Goal: Task Accomplishment & Management: Manage account settings

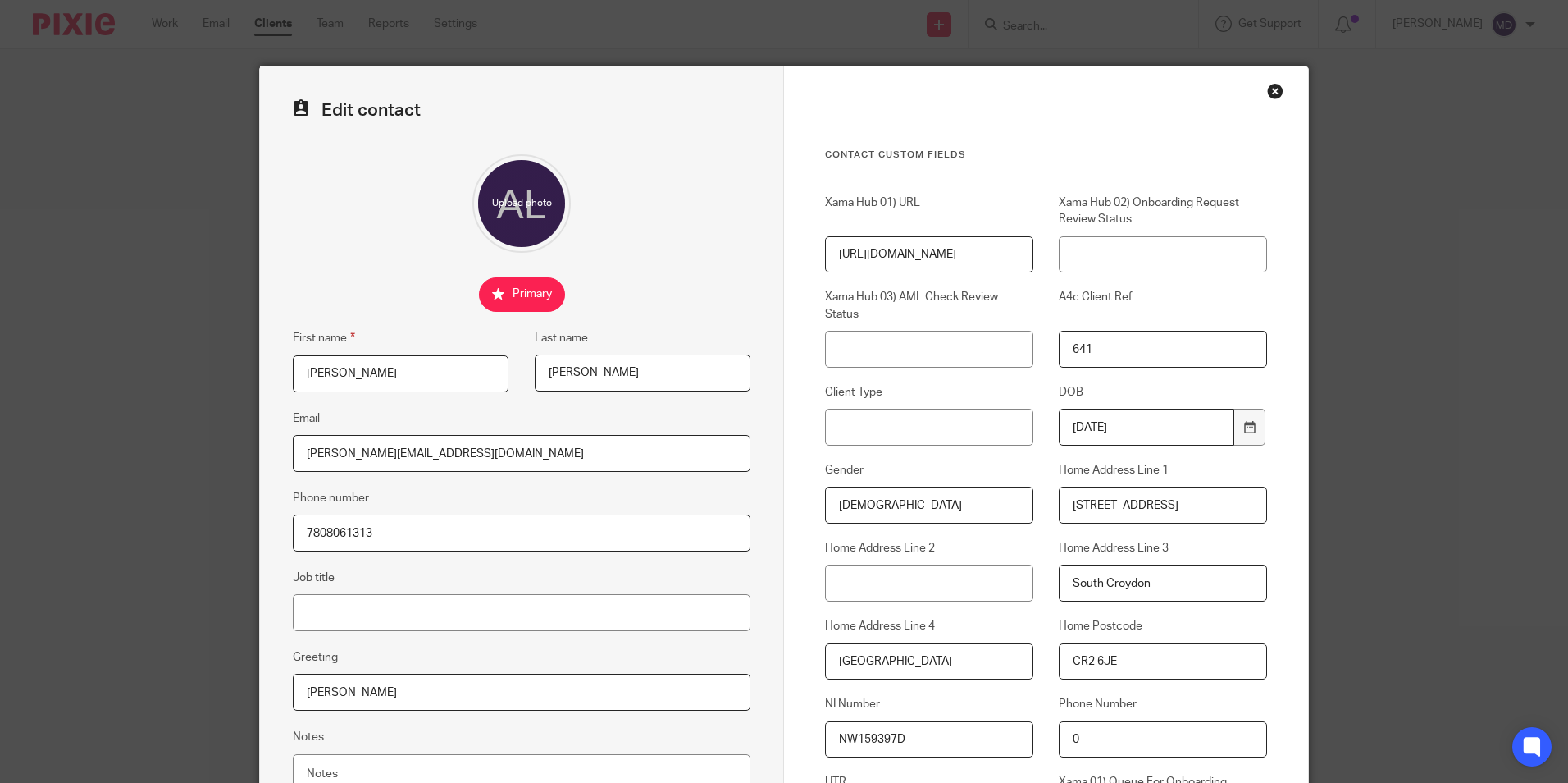
drag, startPoint x: 1270, startPoint y: 90, endPoint x: 1139, endPoint y: 73, distance: 132.1
click at [1269, 90] on div "Close this dialog window" at bounding box center [1275, 91] width 16 height 16
click at [1269, 91] on div "Close this dialog window" at bounding box center [1275, 91] width 16 height 16
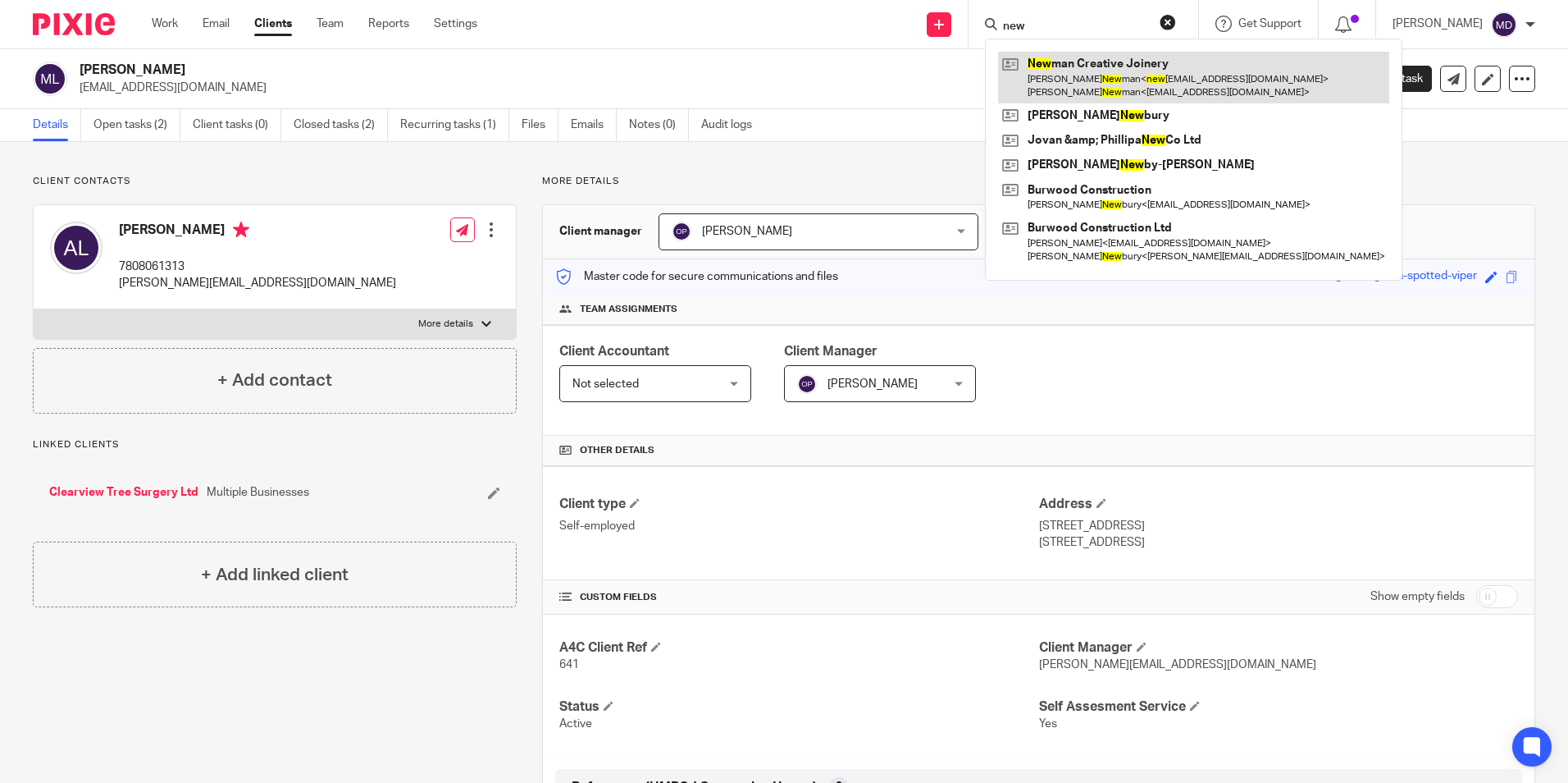
type input "new"
click at [1082, 76] on link at bounding box center [1194, 77] width 392 height 51
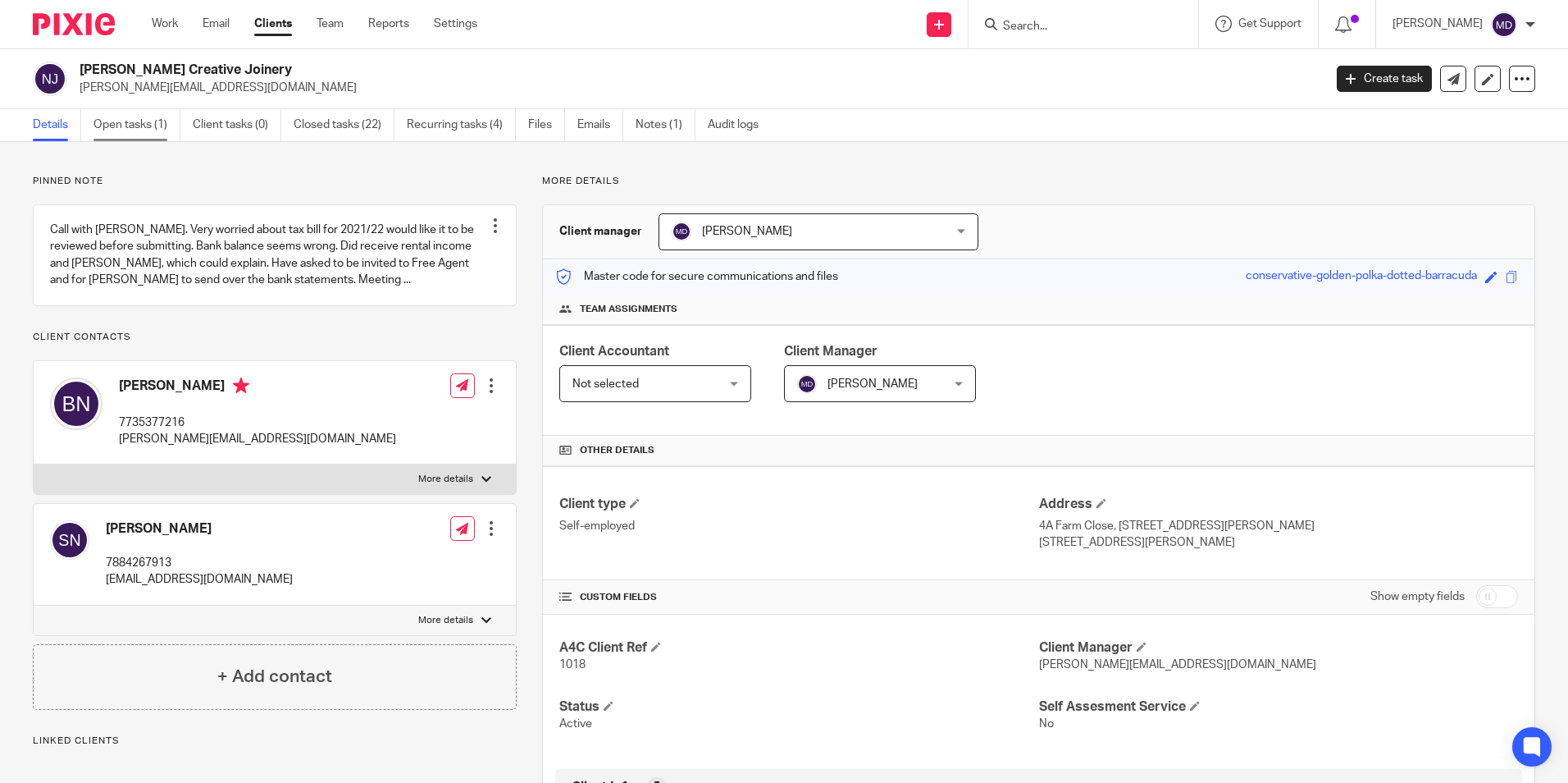
click at [162, 131] on link "Open tasks (1)" at bounding box center [137, 125] width 87 height 32
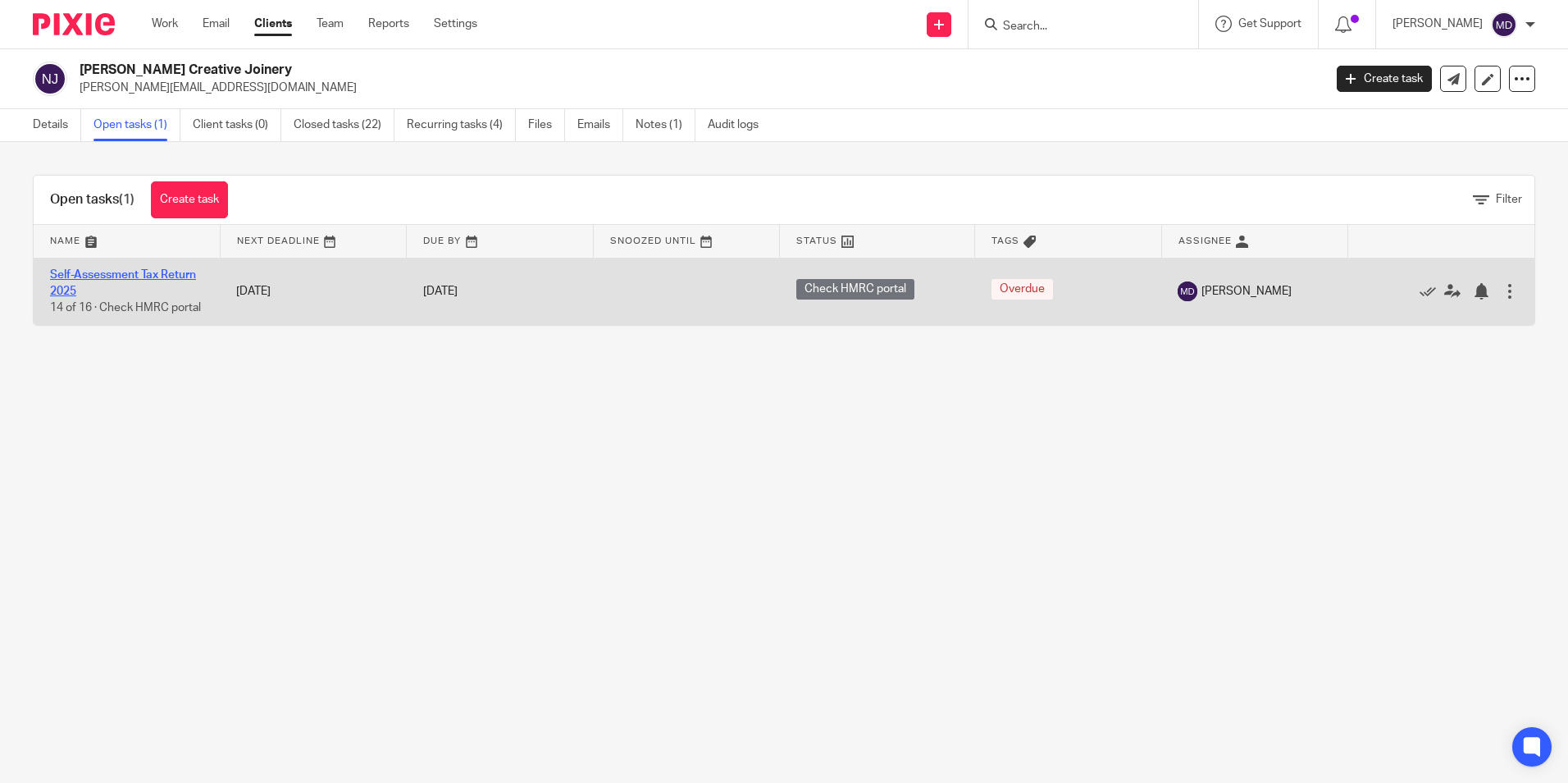
click at [165, 275] on link "Self-Assessment Tax Return 2025" at bounding box center [123, 283] width 146 height 28
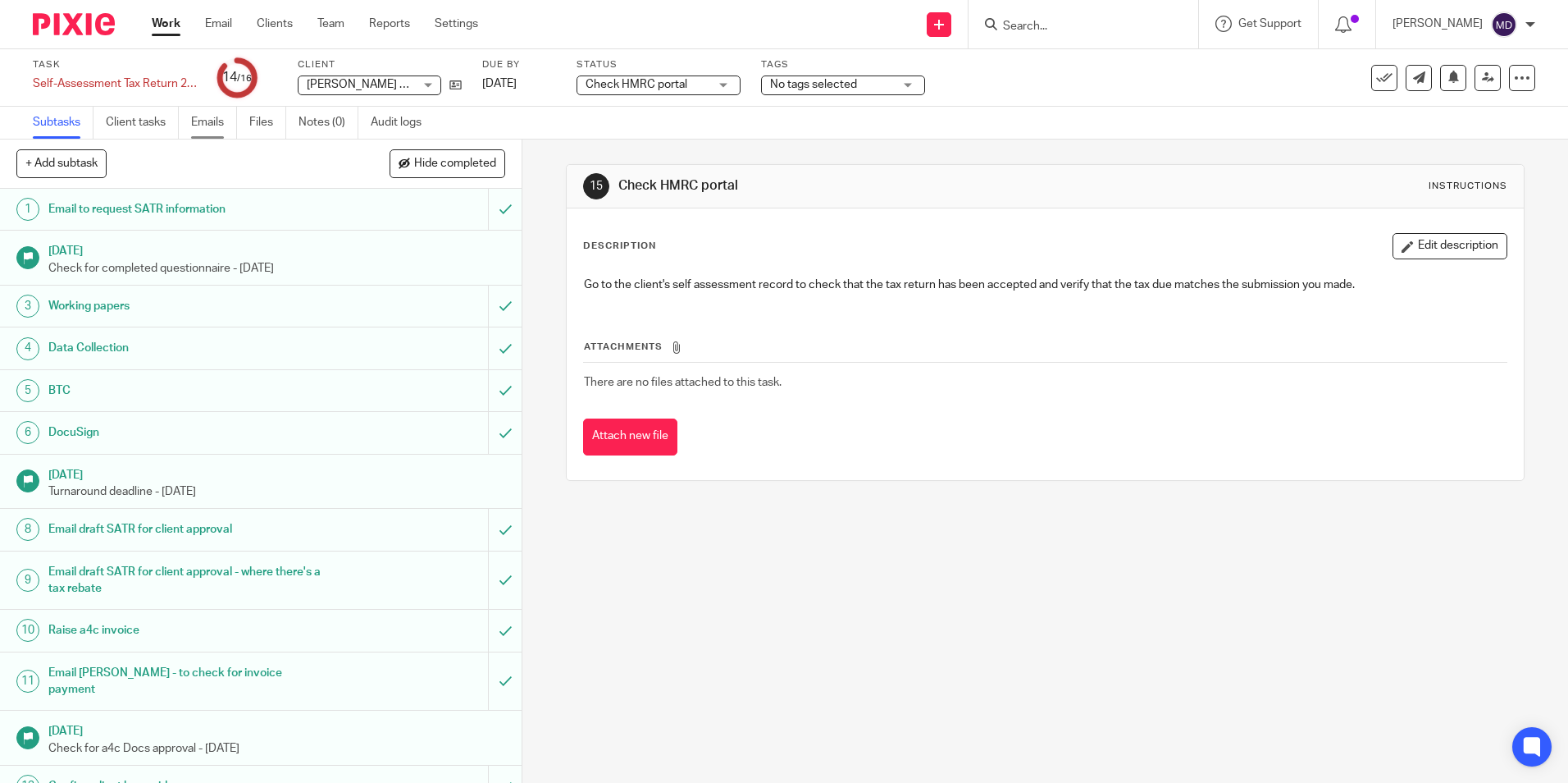
click at [217, 126] on link "Emails" at bounding box center [214, 123] width 46 height 32
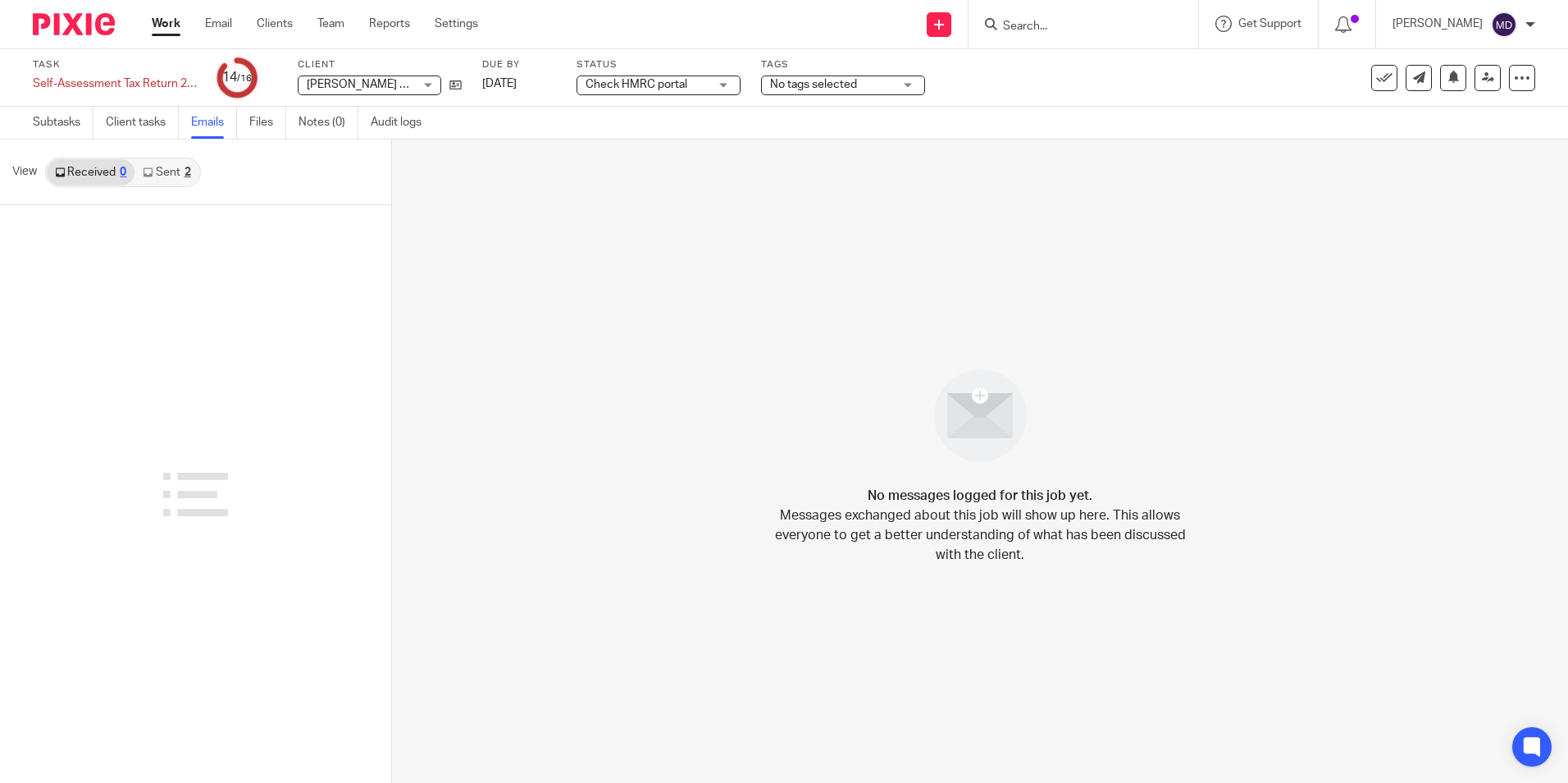
click at [166, 175] on link "Sent 2" at bounding box center [167, 172] width 64 height 26
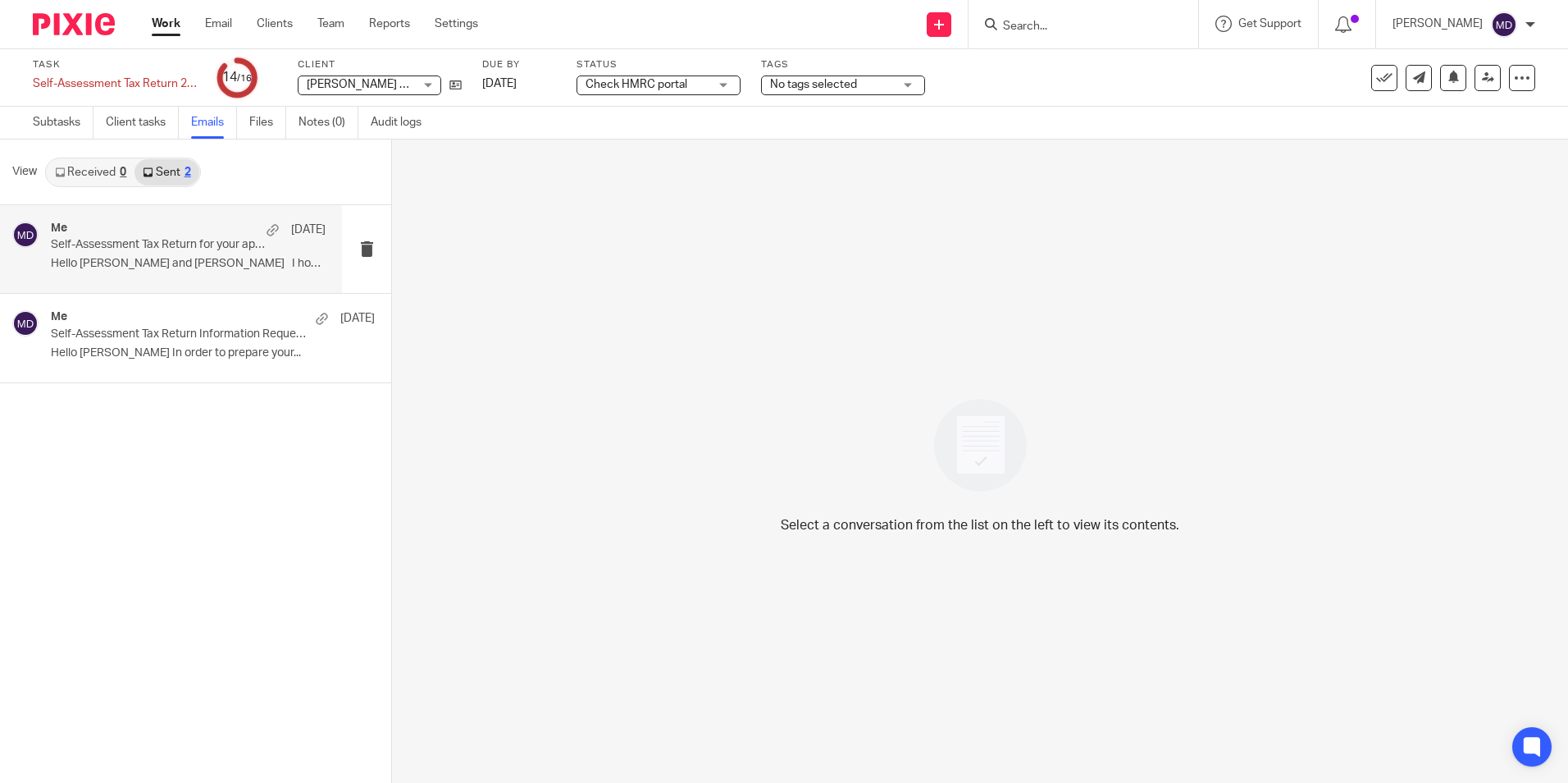
click at [183, 247] on p "Self-Assessment Tax Return for your approval" at bounding box center [161, 245] width 220 height 14
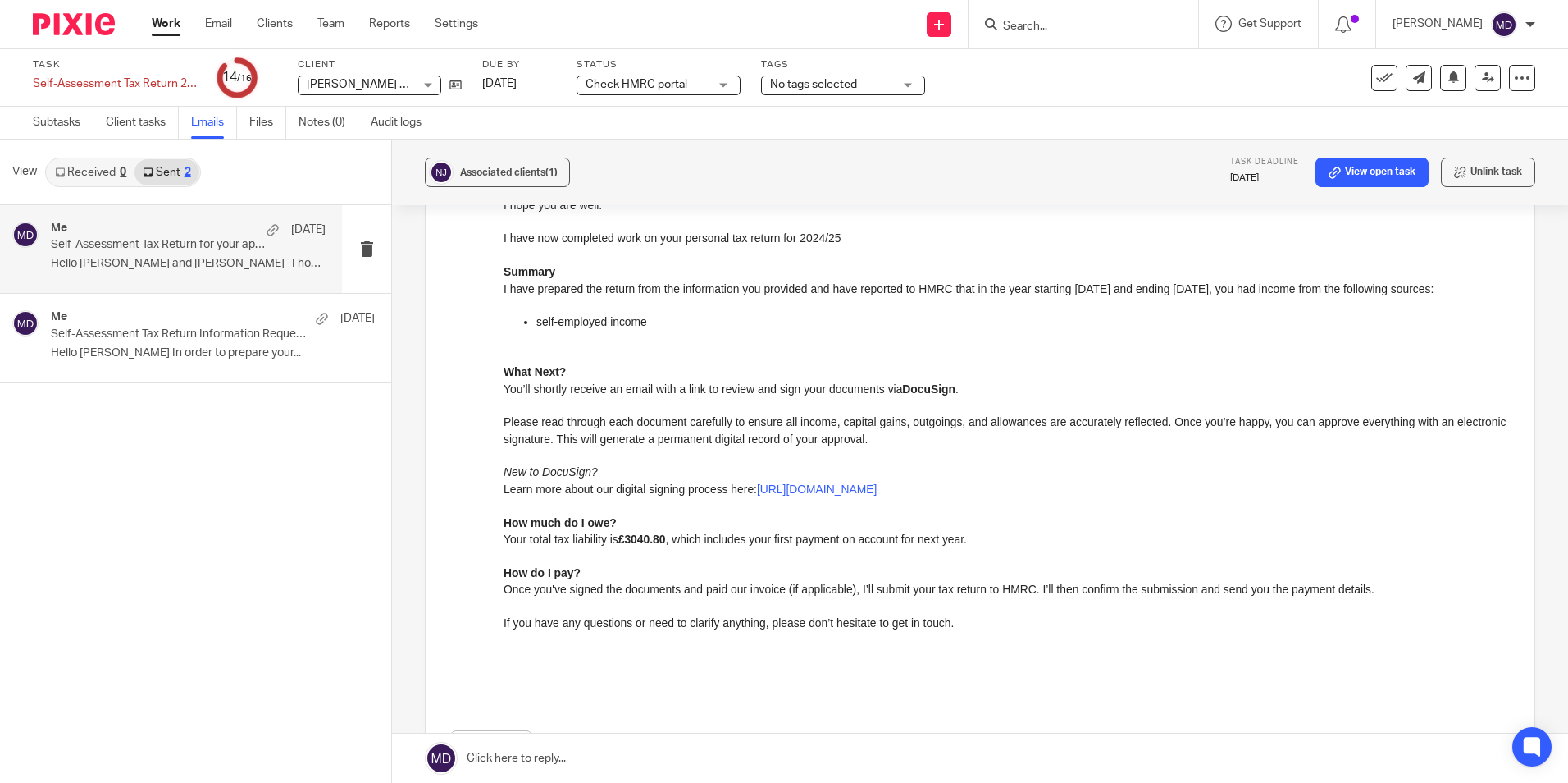
scroll to position [246, 0]
